Goal: Information Seeking & Learning: Learn about a topic

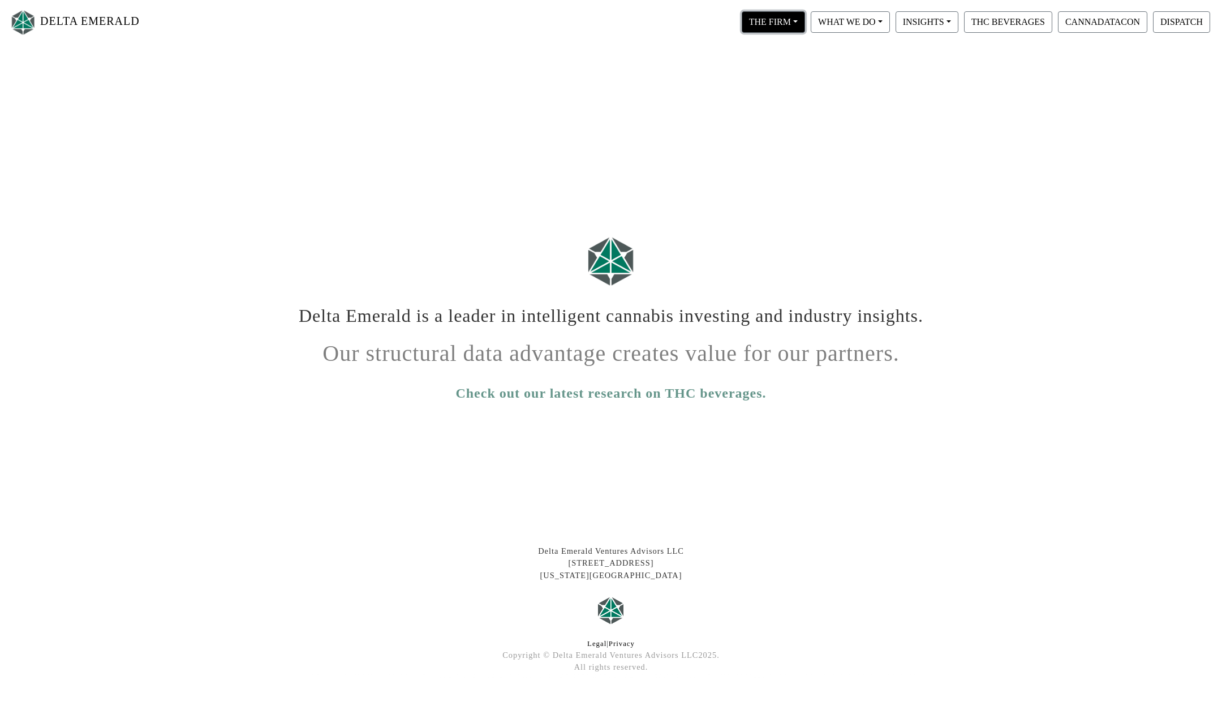
click at [797, 27] on button "THE FIRM" at bounding box center [772, 21] width 63 height 21
click at [805, 18] on button "WHAT WE DO" at bounding box center [772, 21] width 63 height 21
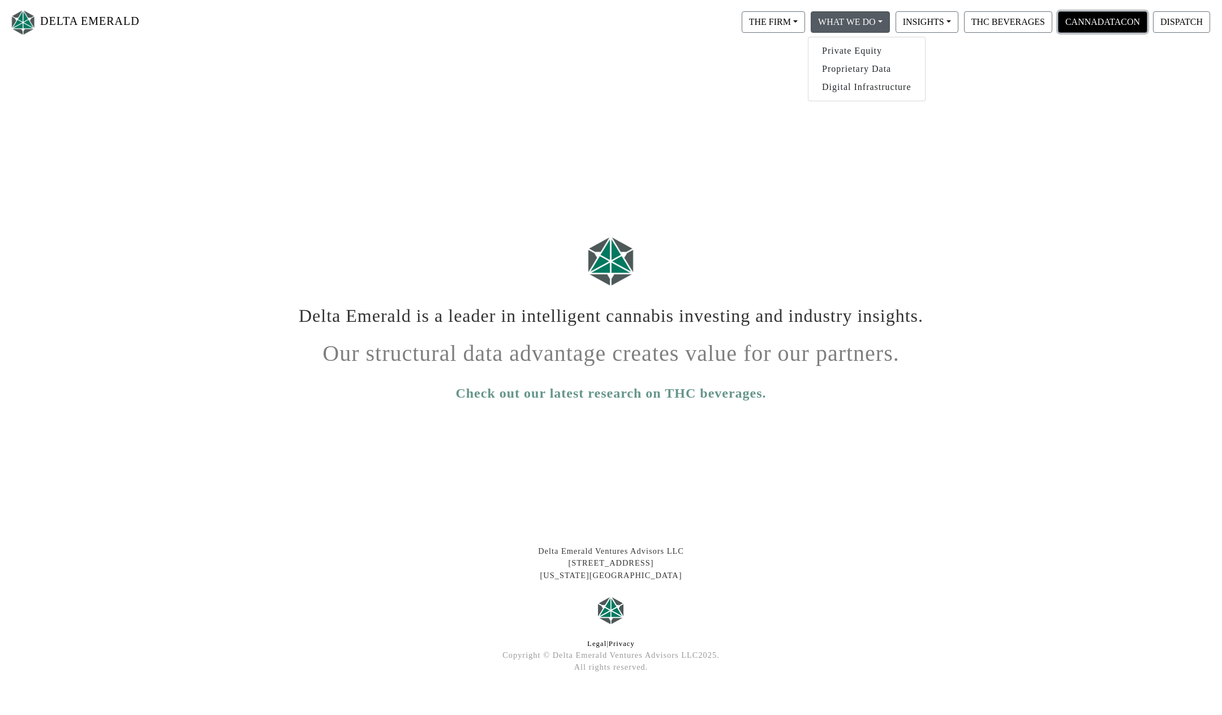
click at [1114, 26] on button "CANNADATACON" at bounding box center [1102, 21] width 89 height 21
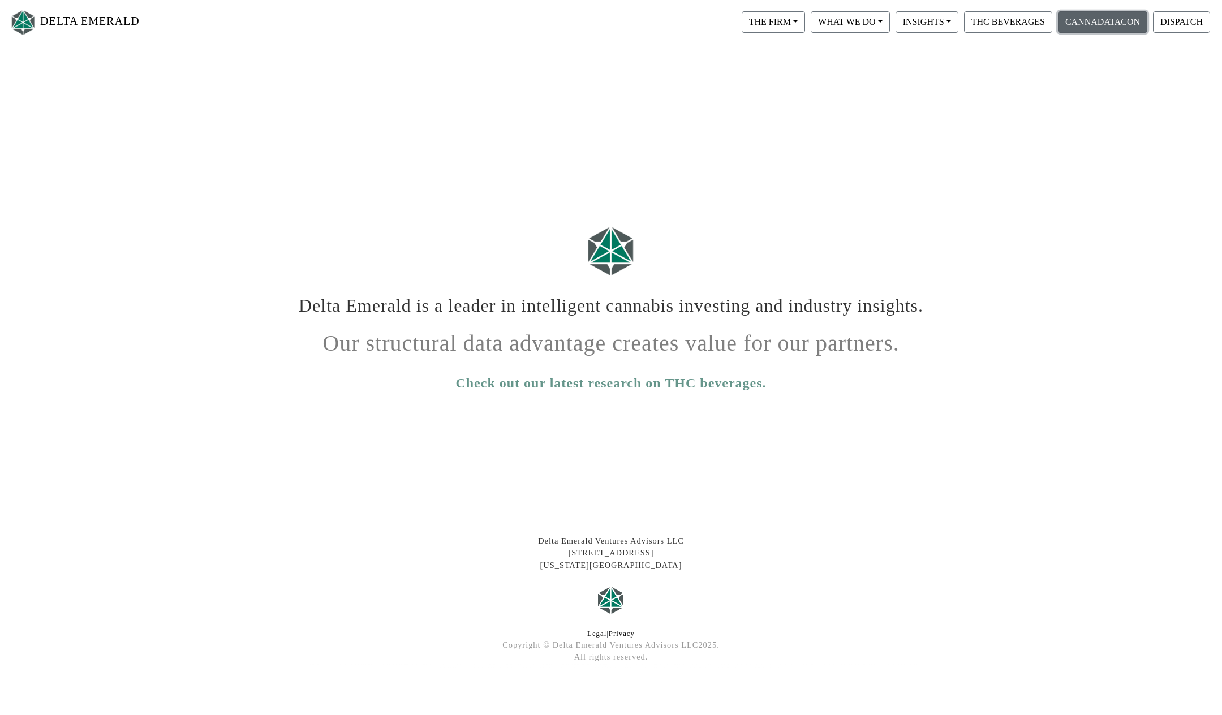
scroll to position [20, 0]
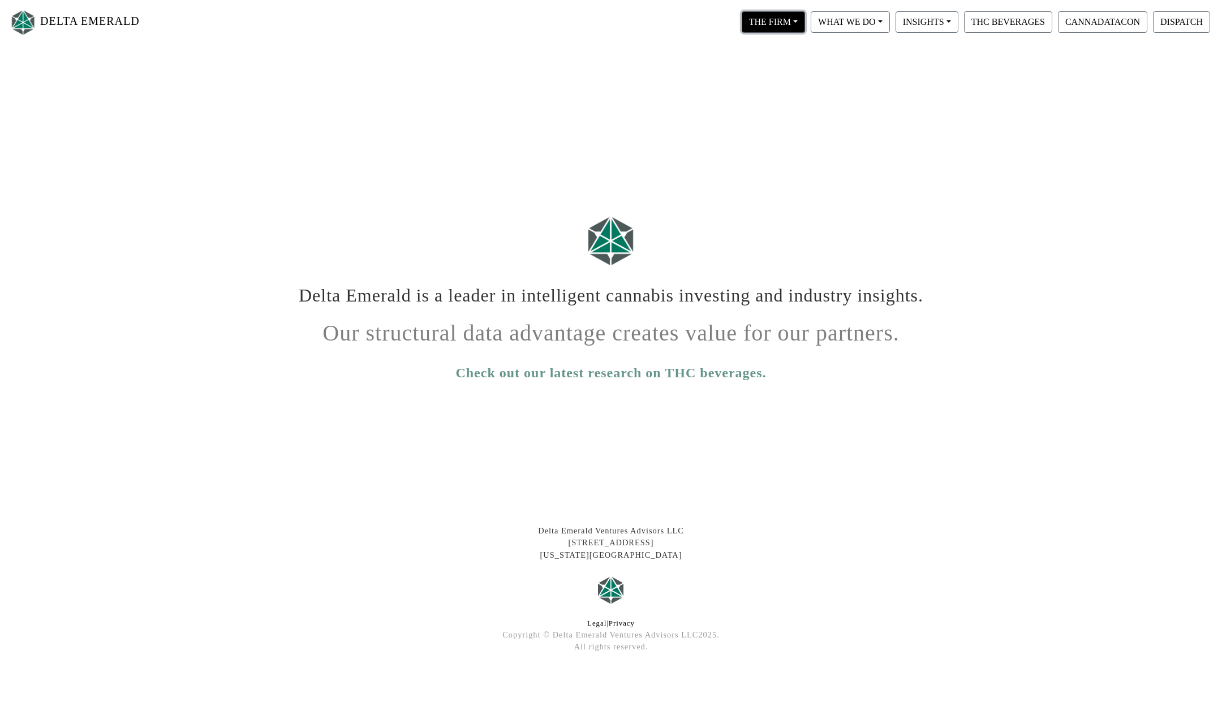
click at [799, 25] on button "THE FIRM" at bounding box center [772, 21] width 63 height 21
click at [805, 18] on button "INSIGHTS" at bounding box center [772, 21] width 63 height 21
click at [805, 18] on button "WHAT WE DO" at bounding box center [772, 21] width 63 height 21
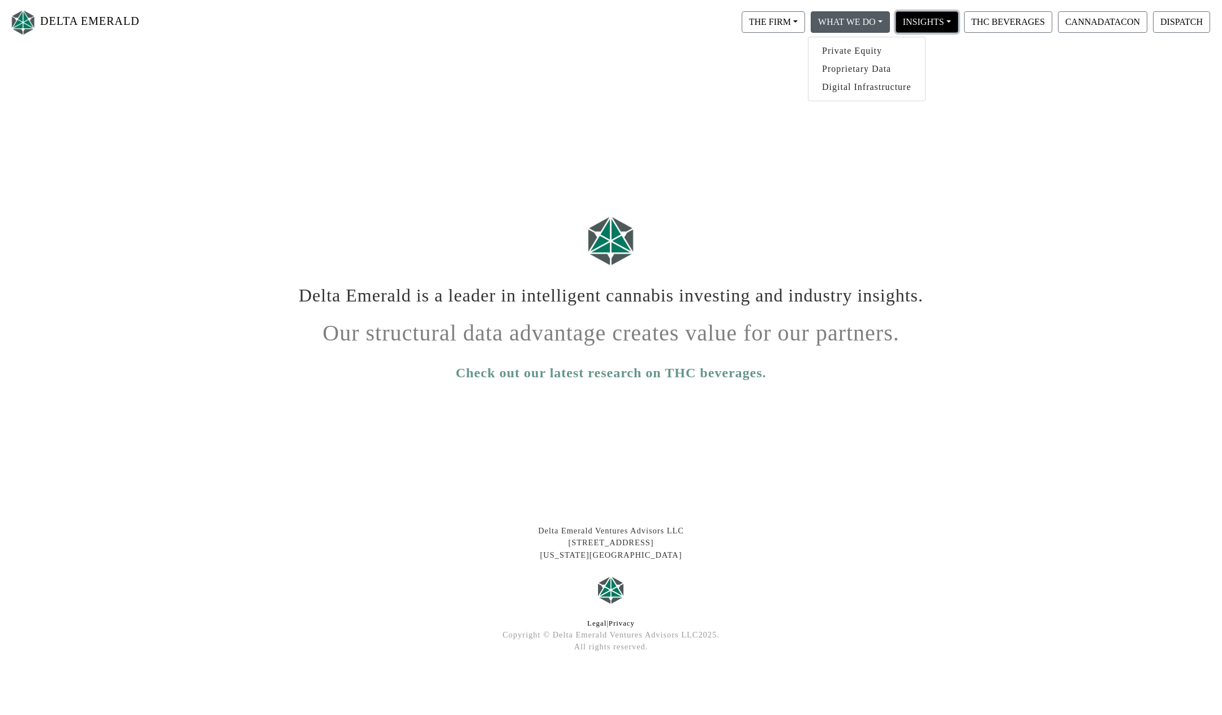
click at [805, 29] on button "INSIGHTS" at bounding box center [772, 21] width 63 height 21
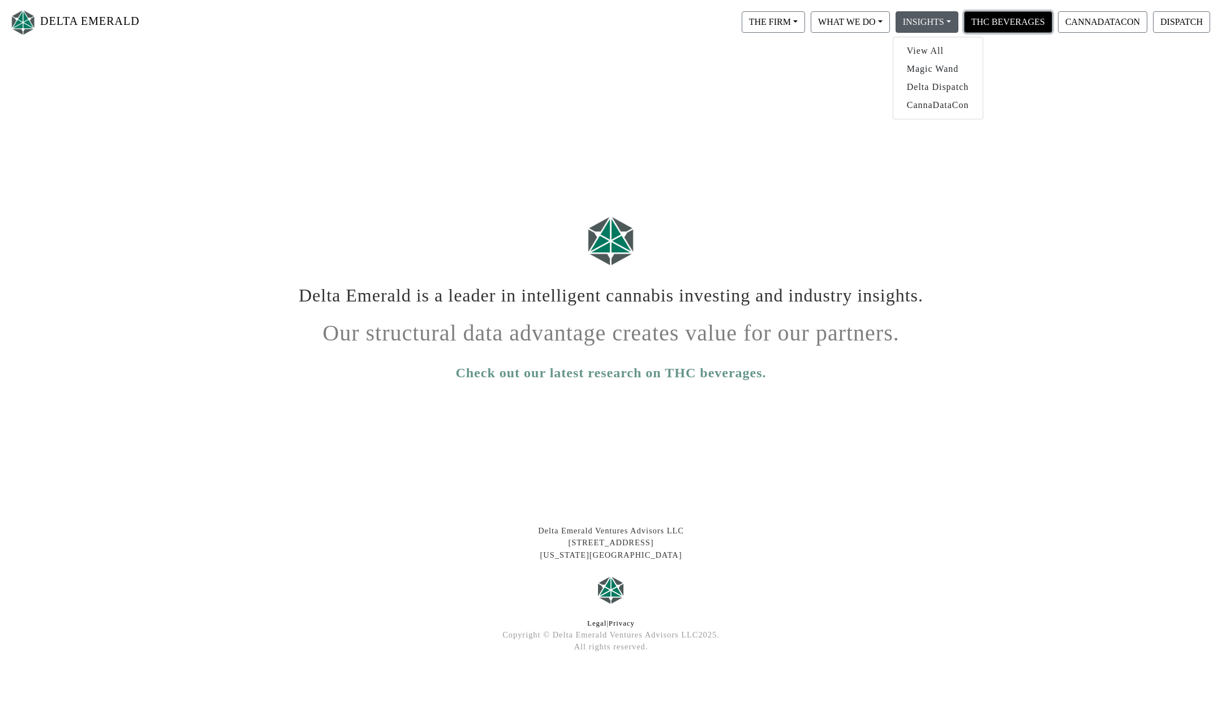
click at [1034, 18] on button "THC BEVERAGES" at bounding box center [1008, 21] width 88 height 21
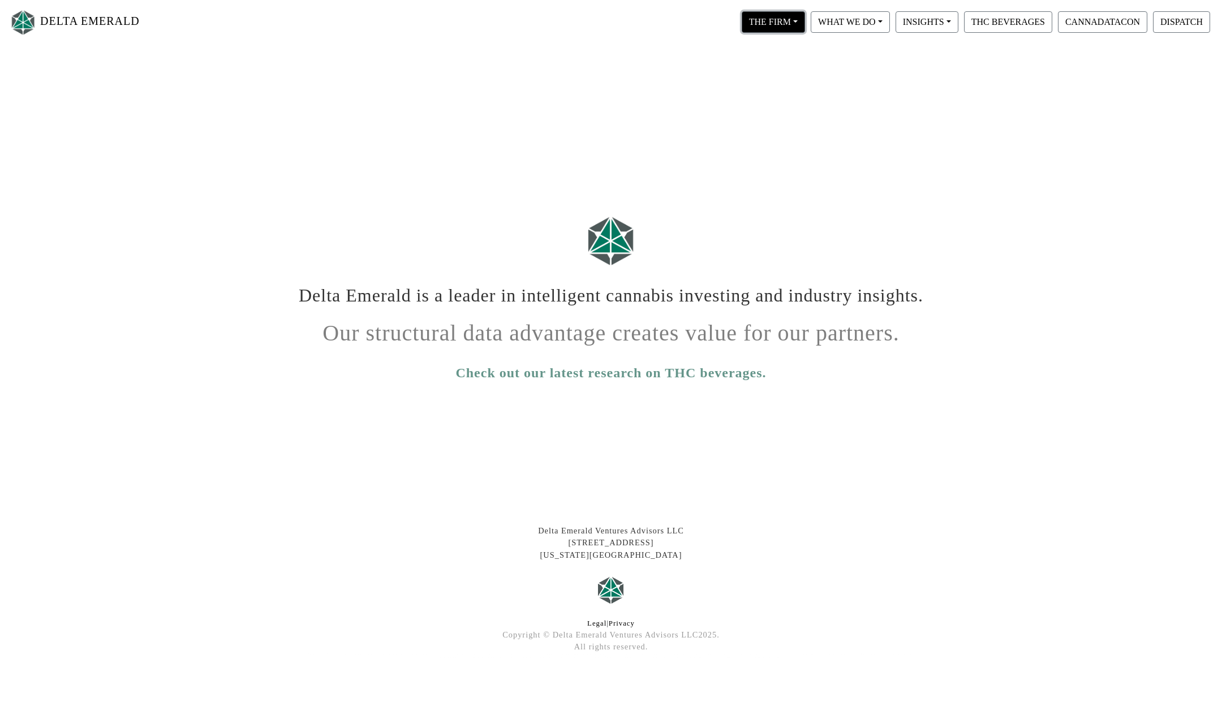
click at [790, 29] on button "THE FIRM" at bounding box center [772, 21] width 63 height 21
click at [800, 47] on link "Our Objective" at bounding box center [783, 51] width 89 height 18
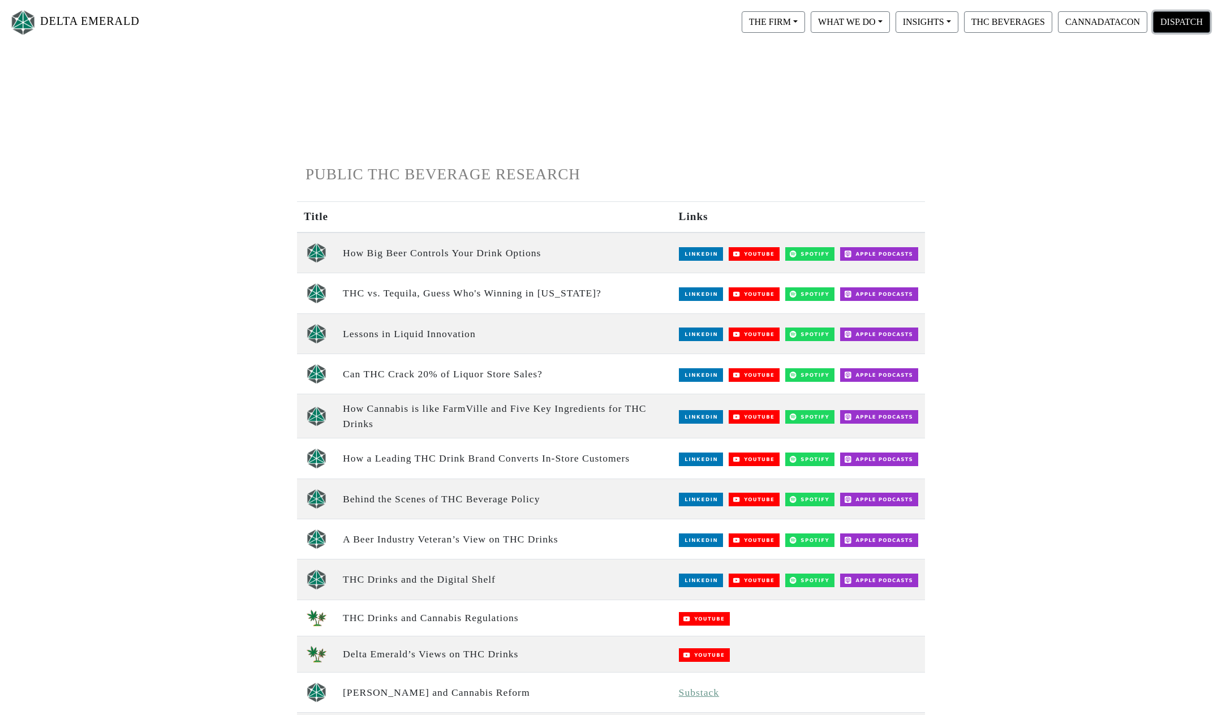
click at [1176, 24] on button "DISPATCH" at bounding box center [1181, 21] width 57 height 21
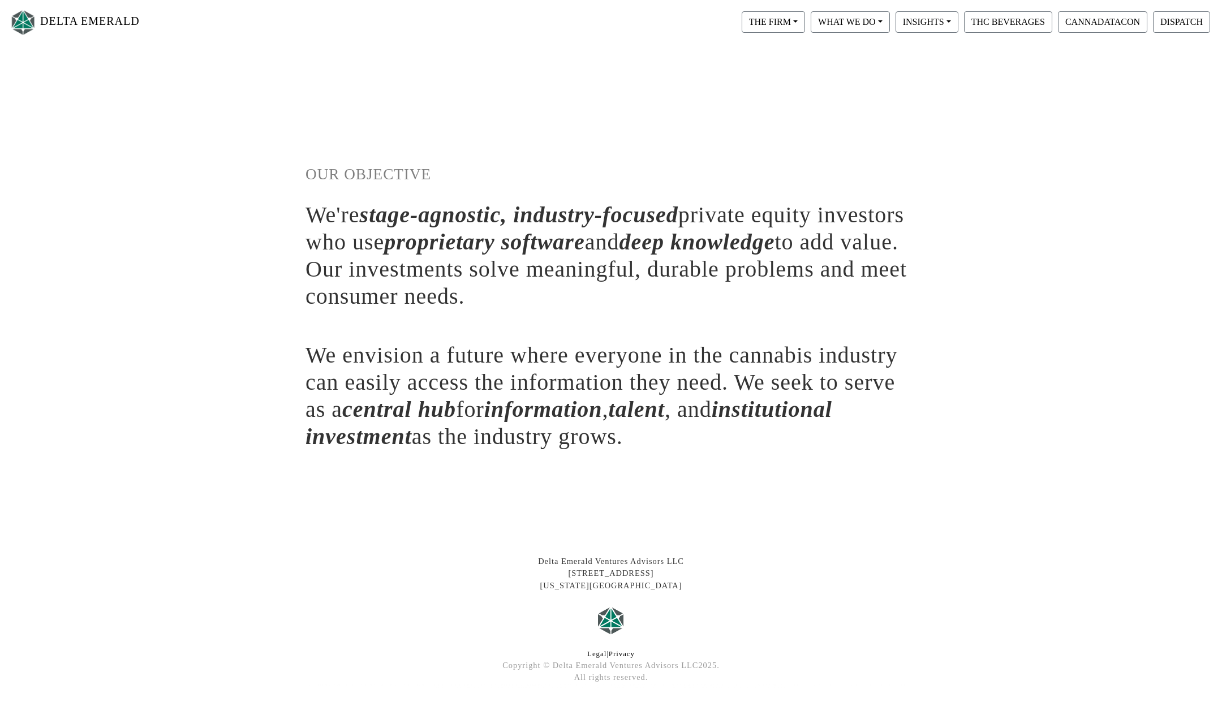
click at [982, 157] on div "DELTA EMERALD THE FIRM Our Objective Our People Our Values Our Portfolio FAQ WH…" at bounding box center [611, 420] width 1222 height 652
click at [1025, 23] on button "THC BEVERAGES" at bounding box center [1008, 21] width 88 height 21
click at [791, 25] on button "THE FIRM" at bounding box center [772, 21] width 63 height 21
click at [791, 102] on link "Our Portfolio" at bounding box center [783, 105] width 89 height 18
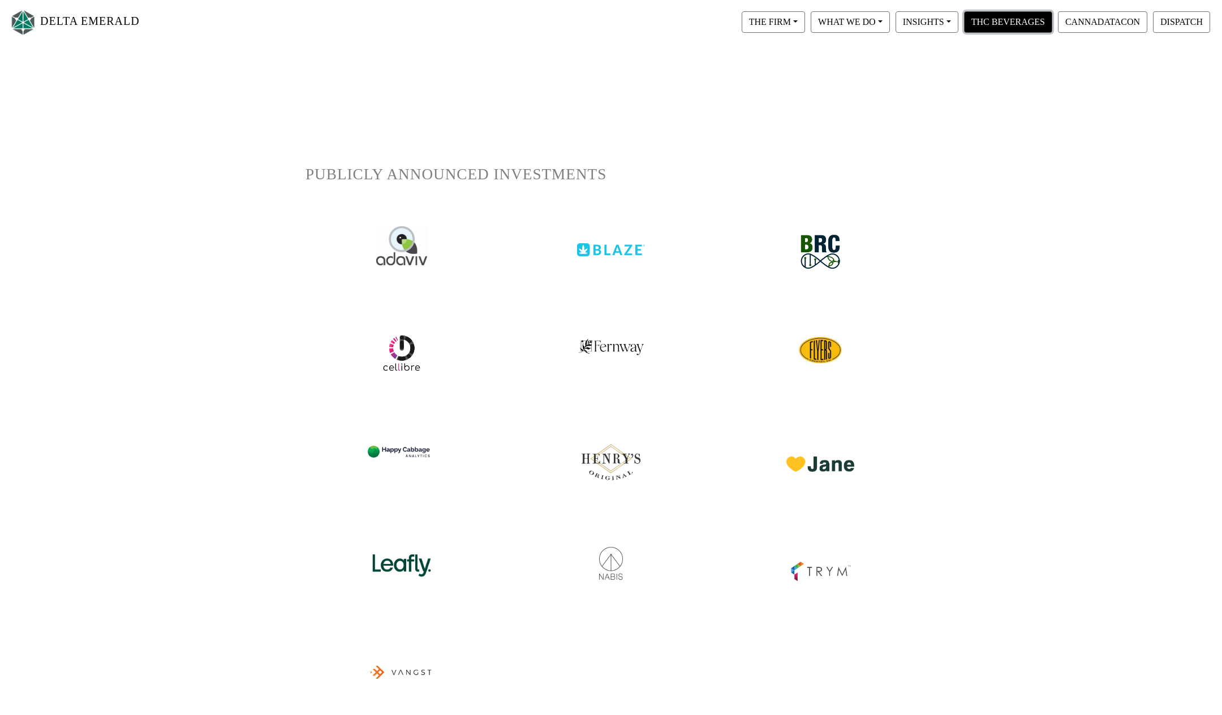
click at [992, 23] on button "THC BEVERAGES" at bounding box center [1008, 21] width 88 height 21
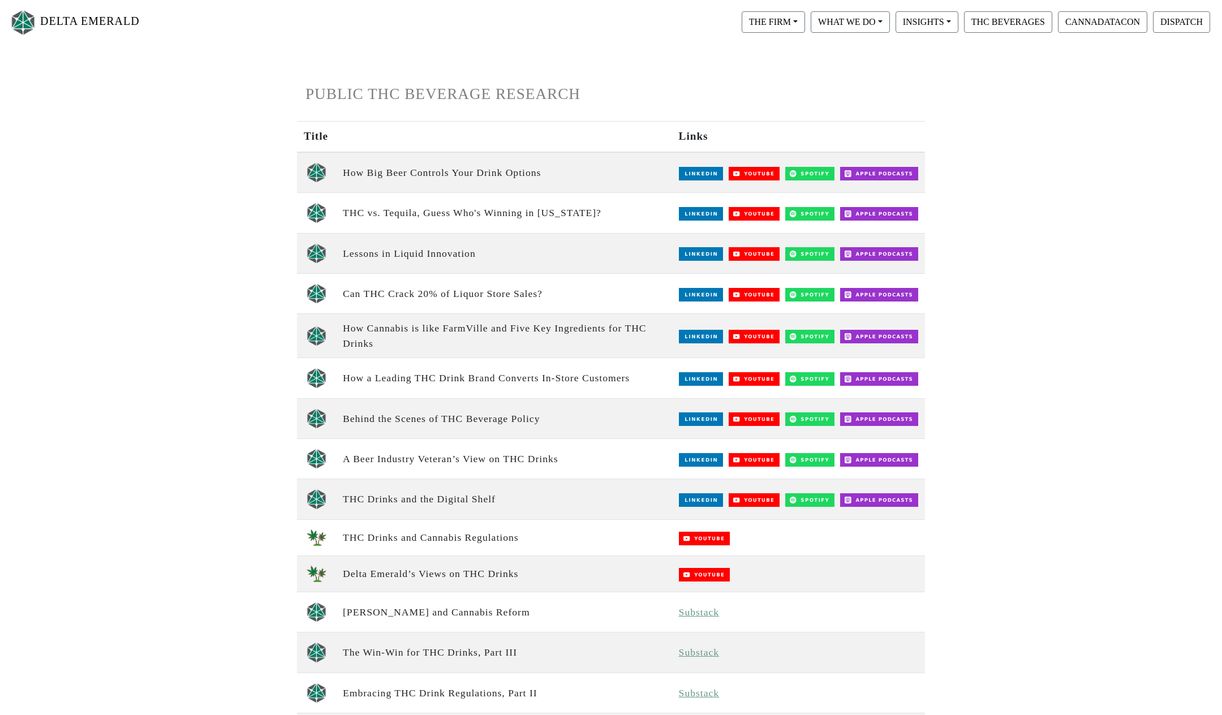
scroll to position [57, 0]
